Goal: Task Accomplishment & Management: Manage account settings

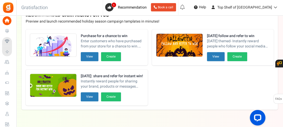
scroll to position [102, 0]
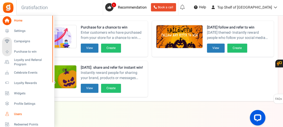
click at [15, 113] on span "Users" at bounding box center [32, 114] width 36 height 4
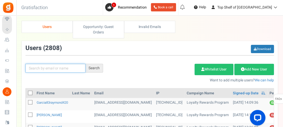
click at [64, 70] on input "text" at bounding box center [55, 68] width 60 height 9
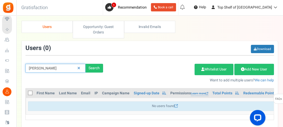
type input "[PERSON_NAME]"
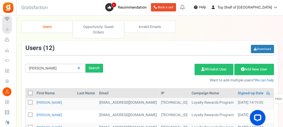
click at [109, 79] on div "Add Etsy Order Delete Selected Users Import Users Spam Protection Subtract Poin…" at bounding box center [192, 72] width 171 height 22
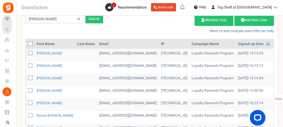
scroll to position [52, 0]
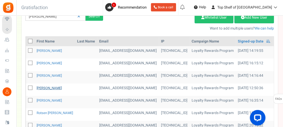
click at [56, 87] on link "[PERSON_NAME]" at bounding box center [49, 88] width 25 height 5
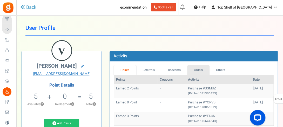
click at [200, 71] on link "Orders" at bounding box center [198, 70] width 22 height 10
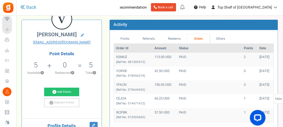
scroll to position [31, 0]
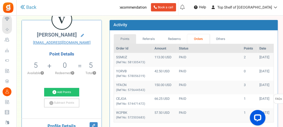
click at [132, 37] on link "Points" at bounding box center [125, 39] width 22 height 10
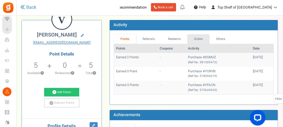
click at [197, 36] on link "Orders" at bounding box center [198, 39] width 22 height 10
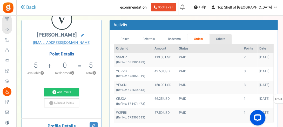
click at [229, 39] on link "Others" at bounding box center [220, 39] width 22 height 10
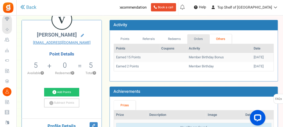
click at [195, 38] on link "Orders" at bounding box center [198, 39] width 22 height 10
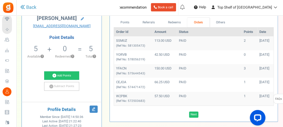
scroll to position [52, 0]
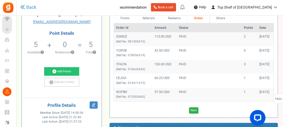
click at [195, 110] on link "Next" at bounding box center [193, 110] width 9 height 6
click at [188, 111] on link "Previous" at bounding box center [188, 110] width 14 height 6
click at [28, 8] on link "Back" at bounding box center [28, 7] width 16 height 7
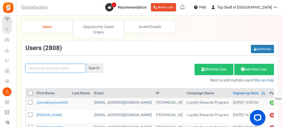
click at [55, 67] on input "text" at bounding box center [55, 68] width 60 height 9
type input "[PERSON_NAME]"
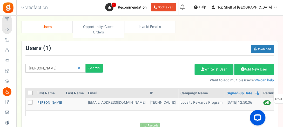
click at [45, 102] on link "[PERSON_NAME]" at bounding box center [49, 102] width 25 height 5
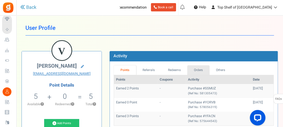
click at [201, 70] on link "Orders" at bounding box center [198, 70] width 22 height 10
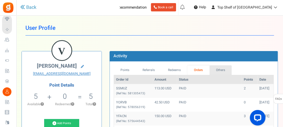
click at [223, 71] on link "Others" at bounding box center [220, 70] width 22 height 10
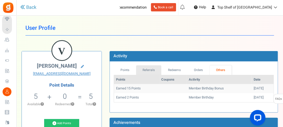
click at [159, 67] on link "Referrals" at bounding box center [148, 70] width 25 height 10
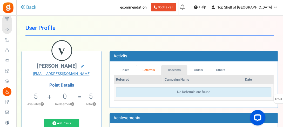
click at [163, 67] on link "Redeems" at bounding box center [174, 70] width 26 height 10
